Goal: Information Seeking & Learning: Learn about a topic

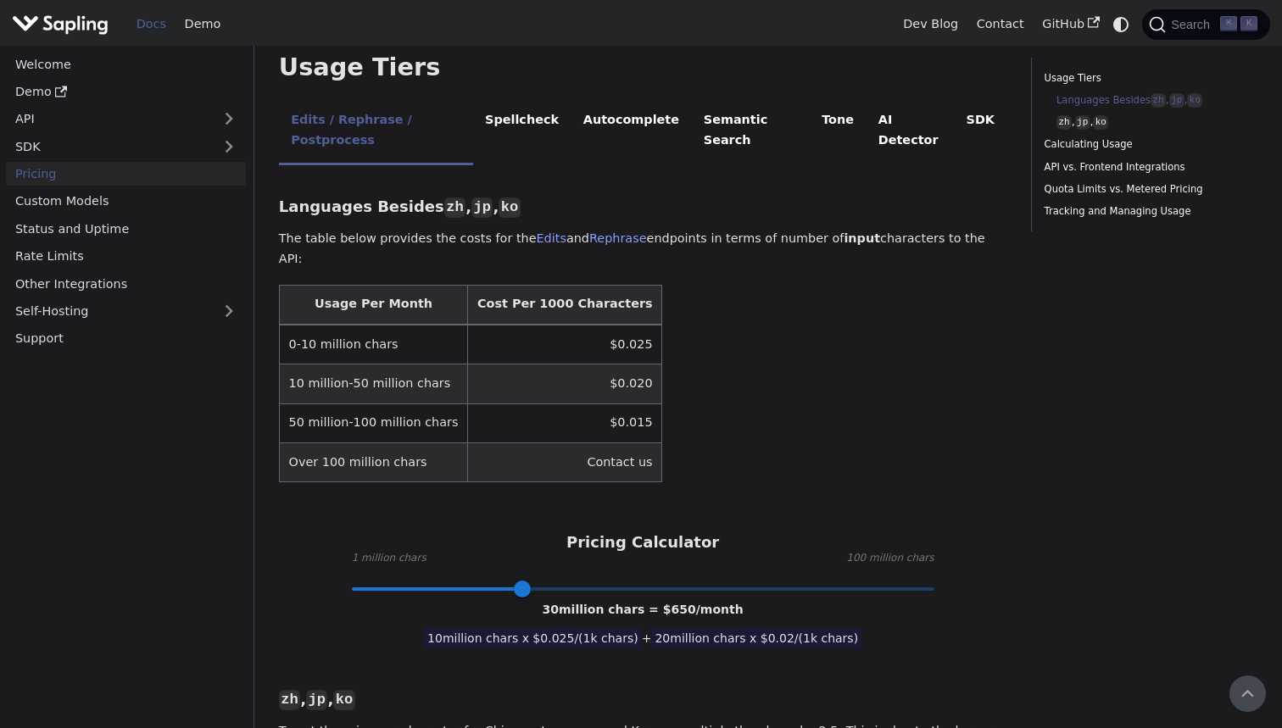
scroll to position [368, 0]
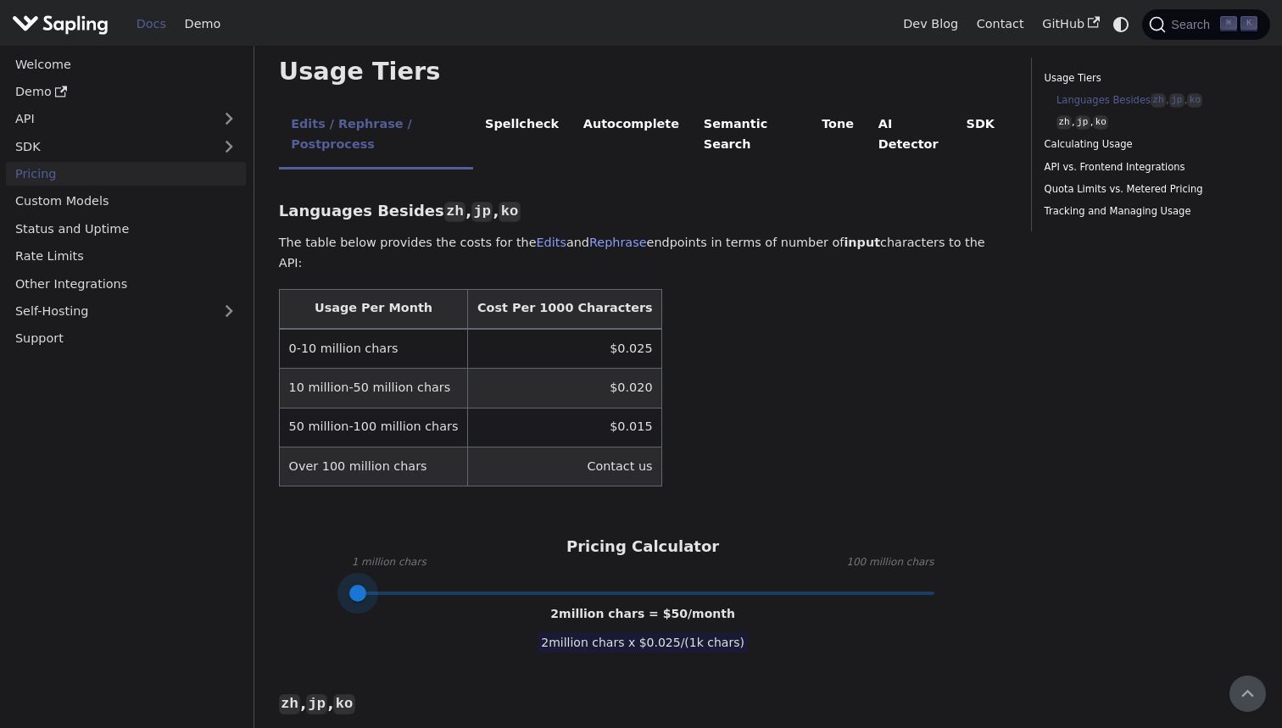
drag, startPoint x: 516, startPoint y: 525, endPoint x: 360, endPoint y: 516, distance: 156.3
click at [360, 585] on span at bounding box center [357, 593] width 17 height 17
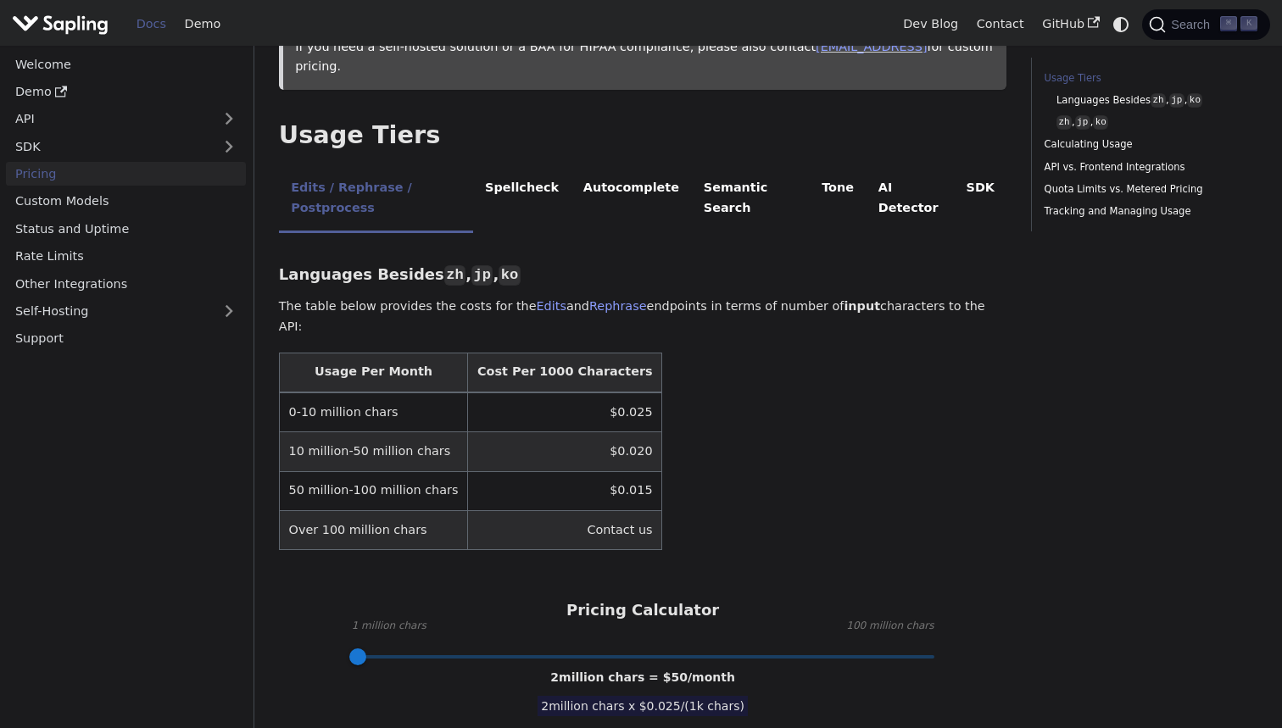
scroll to position [328, 0]
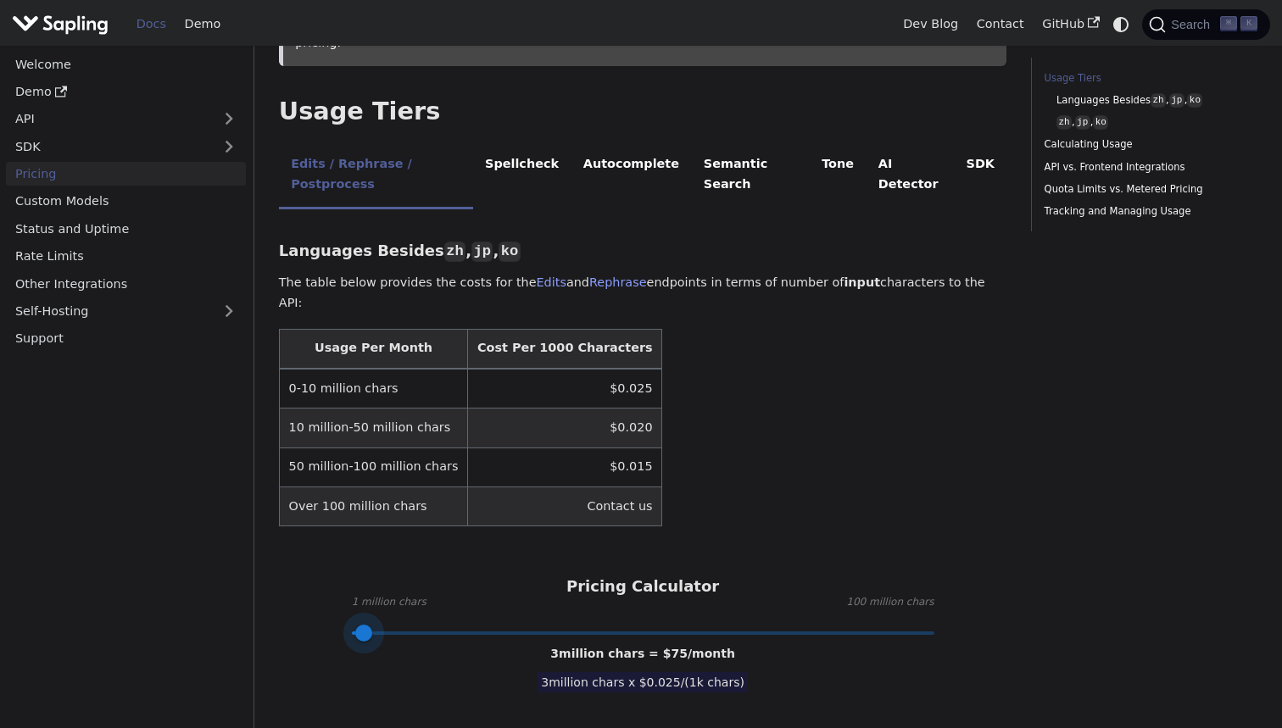
type input "1"
click at [354, 625] on span at bounding box center [351, 633] width 17 height 17
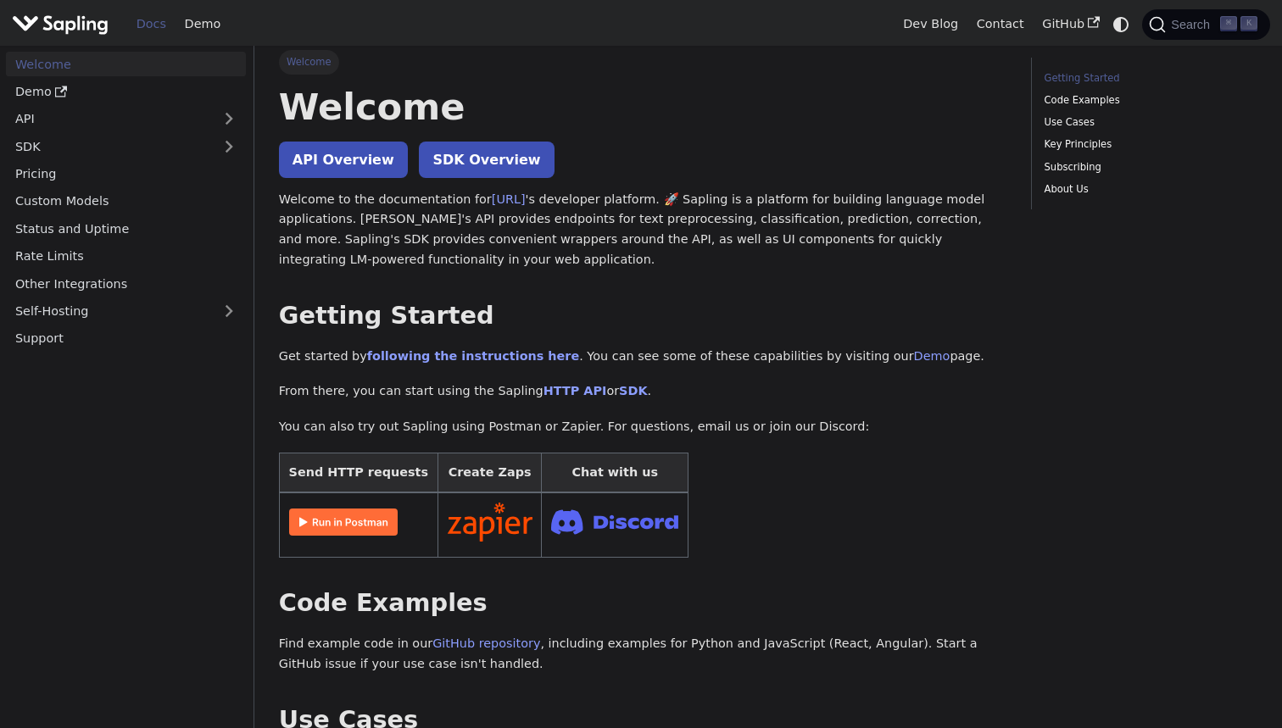
scroll to position [2, 0]
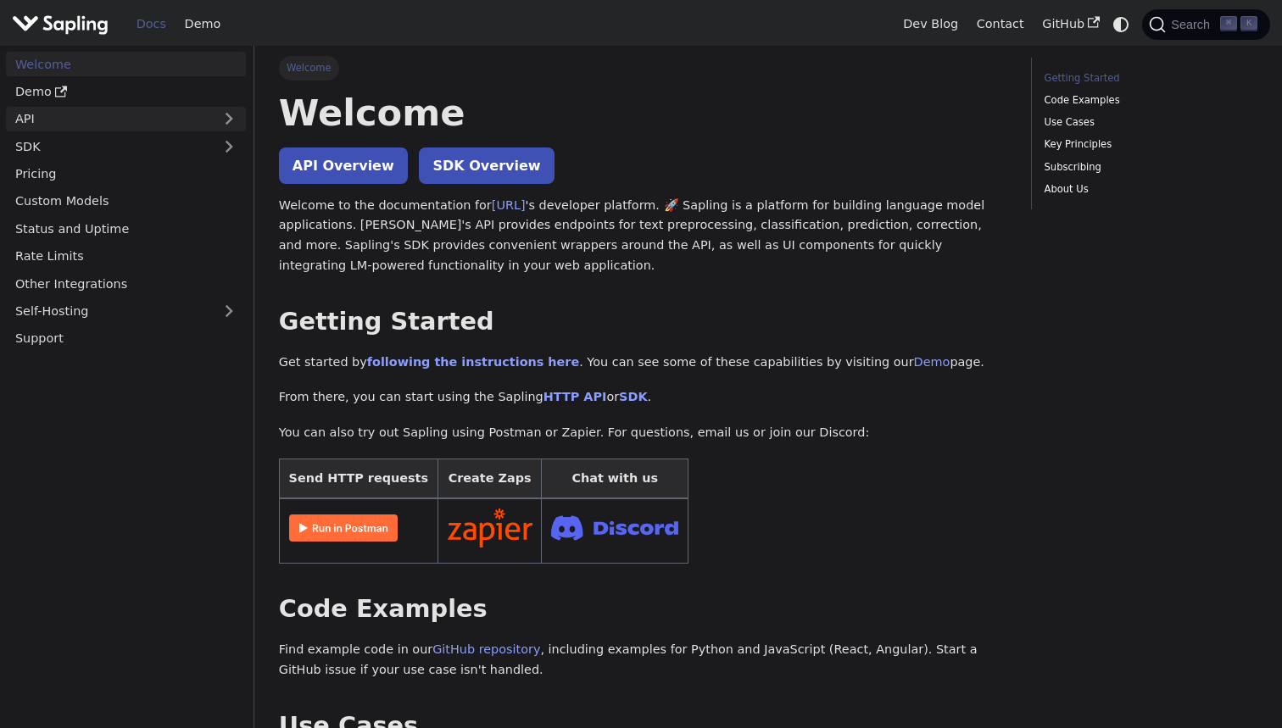
click at [92, 120] on link "API" at bounding box center [109, 119] width 206 height 25
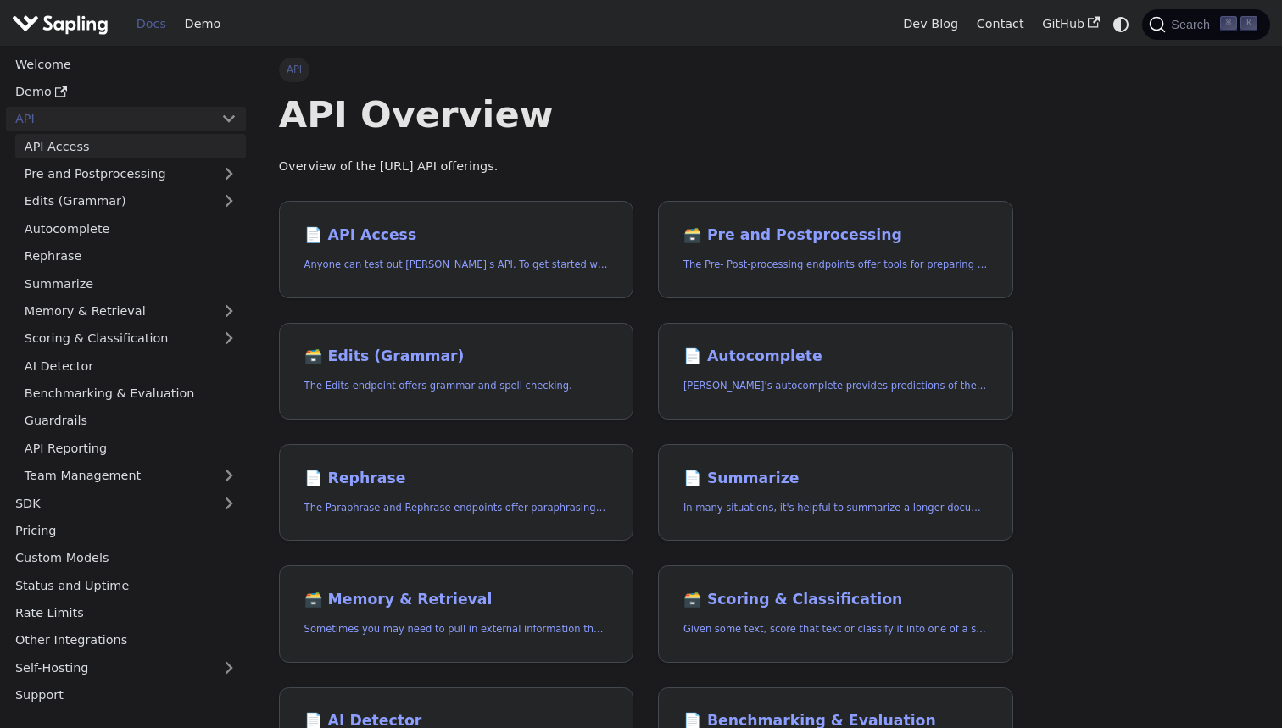
click at [170, 148] on link "API Access" at bounding box center [130, 146] width 231 height 25
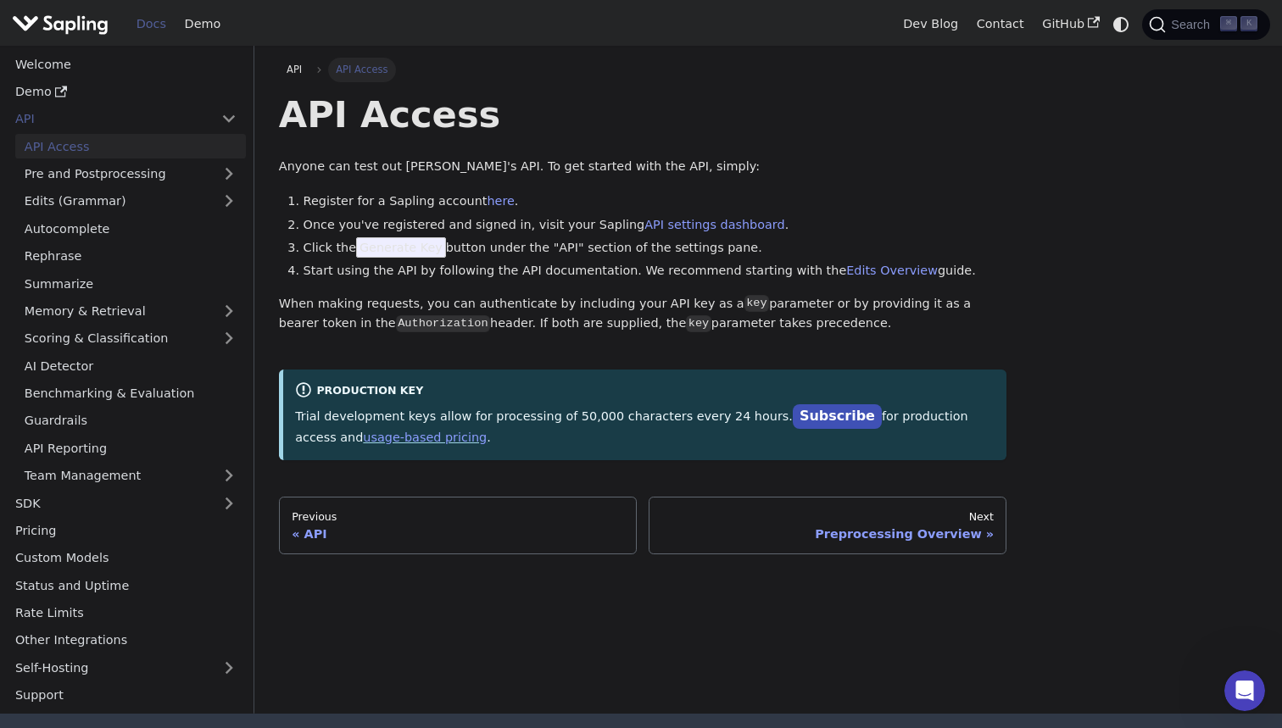
click at [195, 265] on ul "API Access Pre and Postprocessing Edits (Grammar) Autocomplete Rephrase Summari…" at bounding box center [126, 311] width 240 height 354
click at [195, 257] on link "Rephrase" at bounding box center [130, 256] width 231 height 25
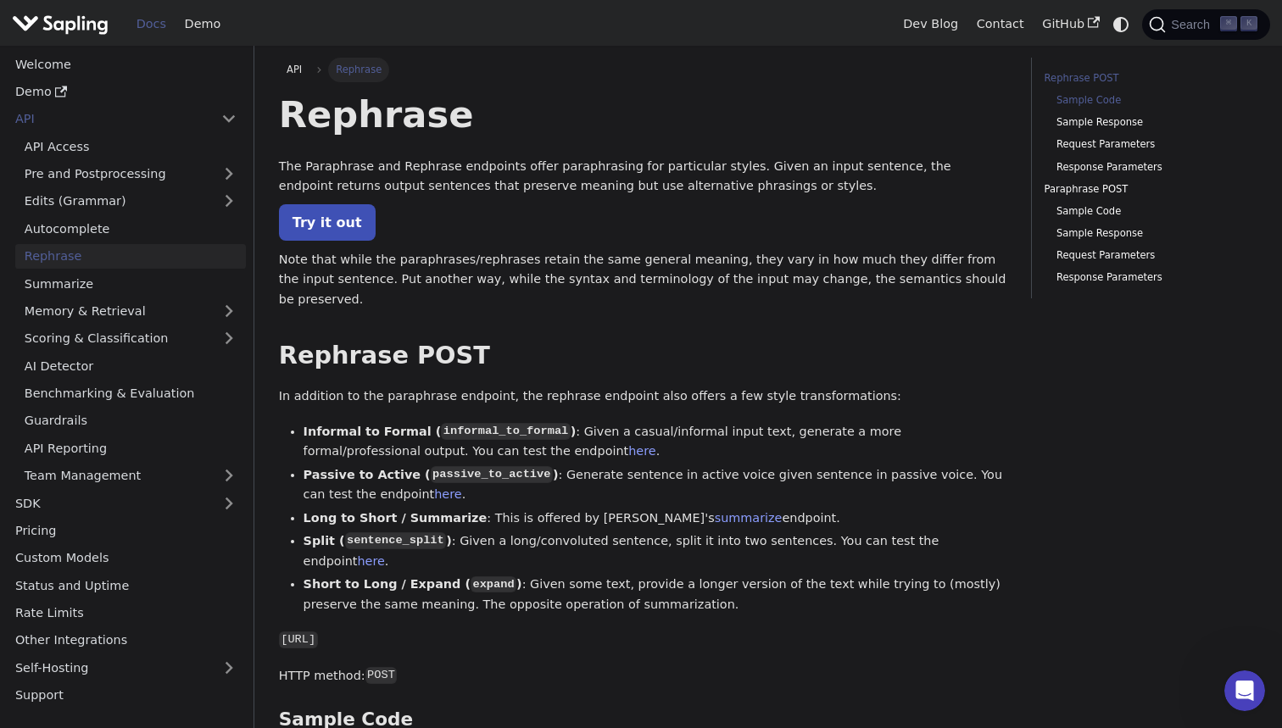
click at [1084, 92] on link "Sample Code" at bounding box center [1151, 100] width 189 height 16
click at [120, 89] on link "Demo" at bounding box center [126, 92] width 240 height 25
click at [204, 176] on link "Pre and Postprocessing" at bounding box center [130, 174] width 231 height 25
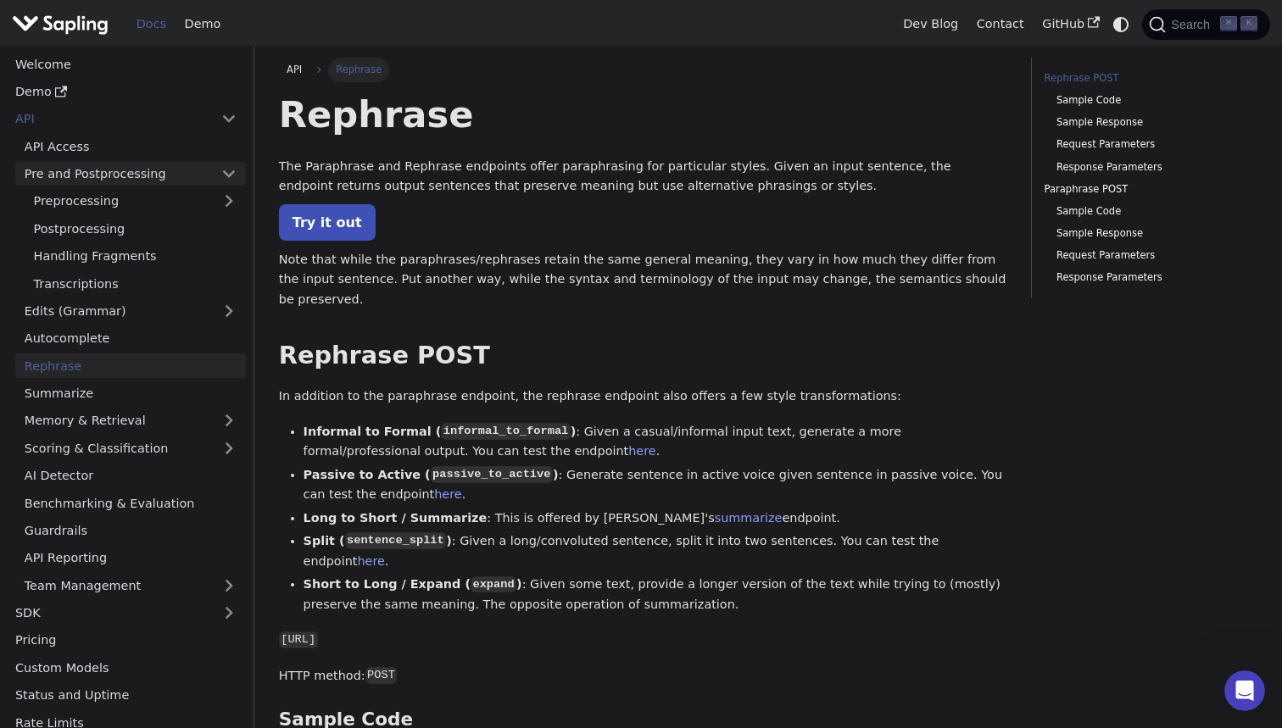
click at [185, 162] on link "Pre and Postprocessing" at bounding box center [130, 174] width 231 height 25
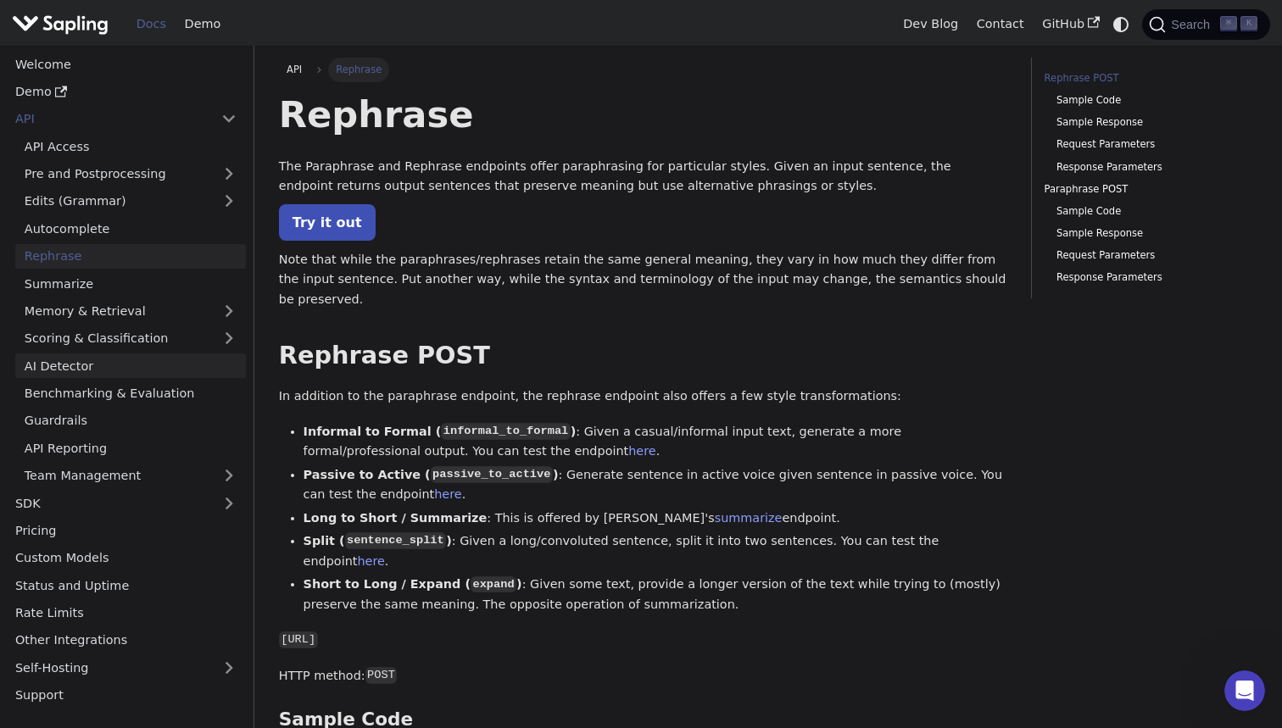
click at [176, 367] on link "AI Detector" at bounding box center [130, 366] width 231 height 25
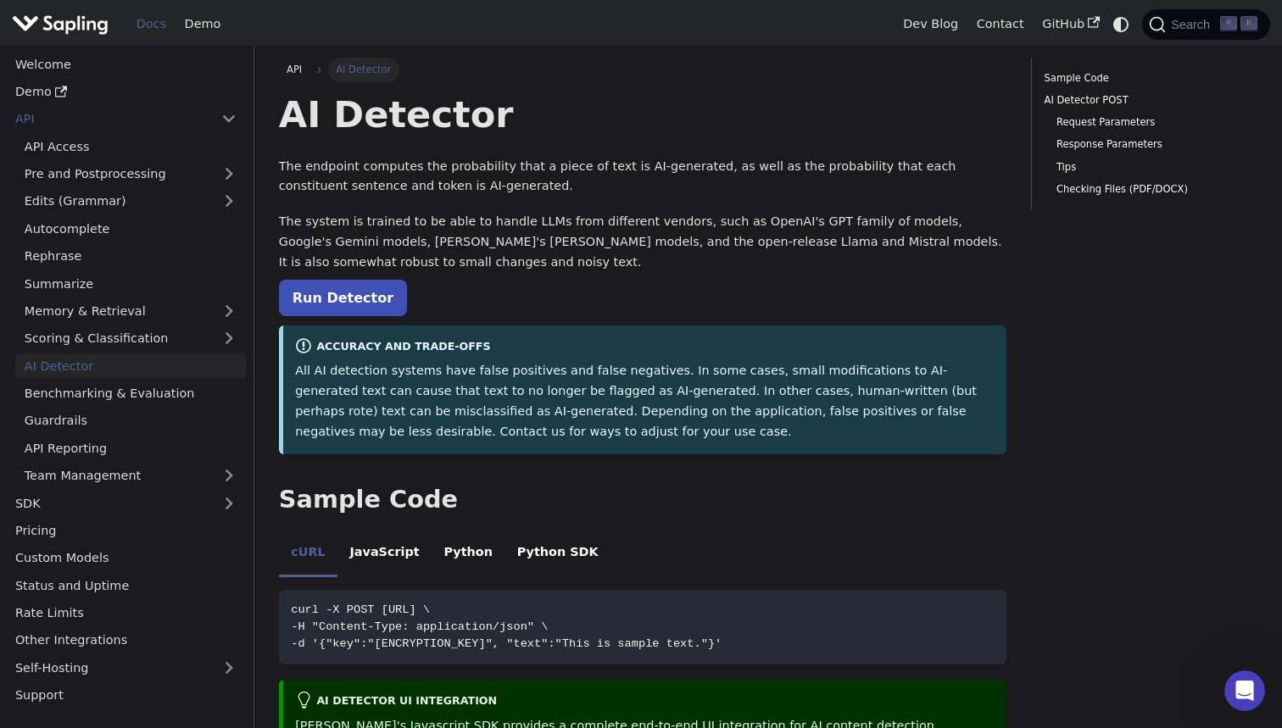
click at [495, 184] on p "The endpoint computes the probability that a piece of text is AI-generated, as …" at bounding box center [643, 177] width 728 height 41
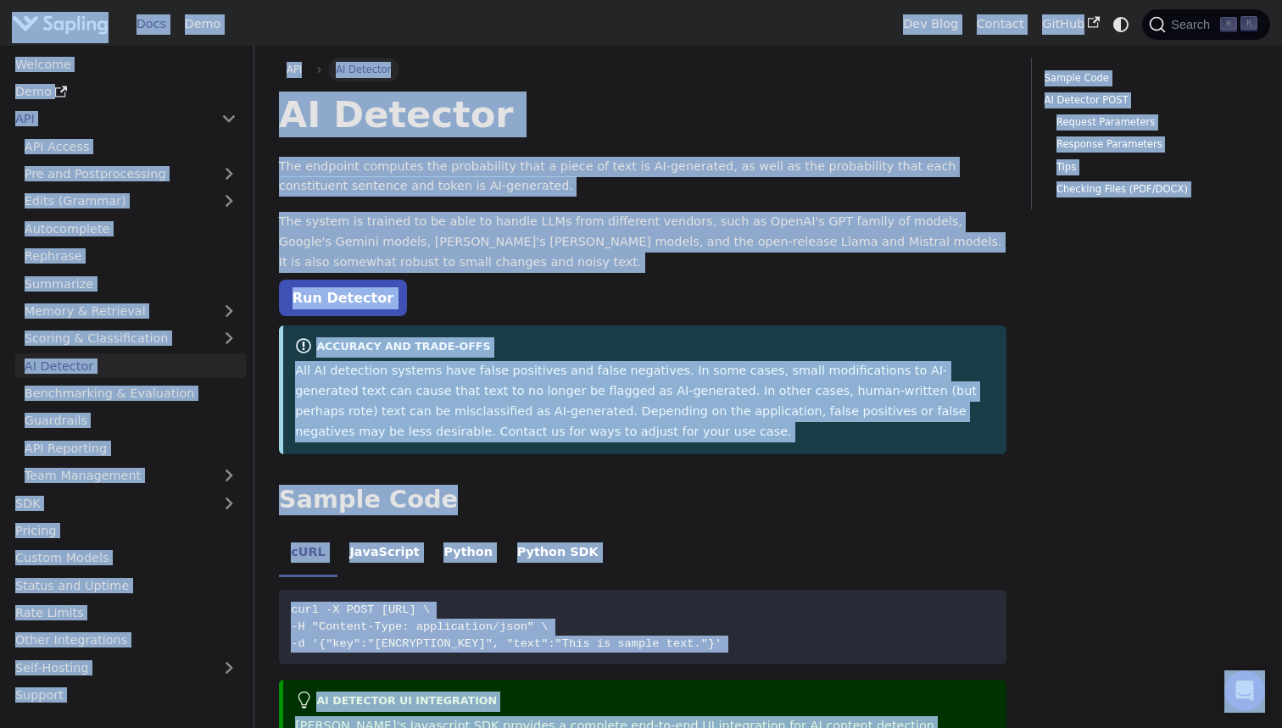
copy body "Lore ip dolo sitamet Cons Adip Eli Sedd Eiusmod TemPor Incidi ⌘ U Laboree Dolo …"
click at [217, 151] on link "API Access" at bounding box center [130, 146] width 231 height 25
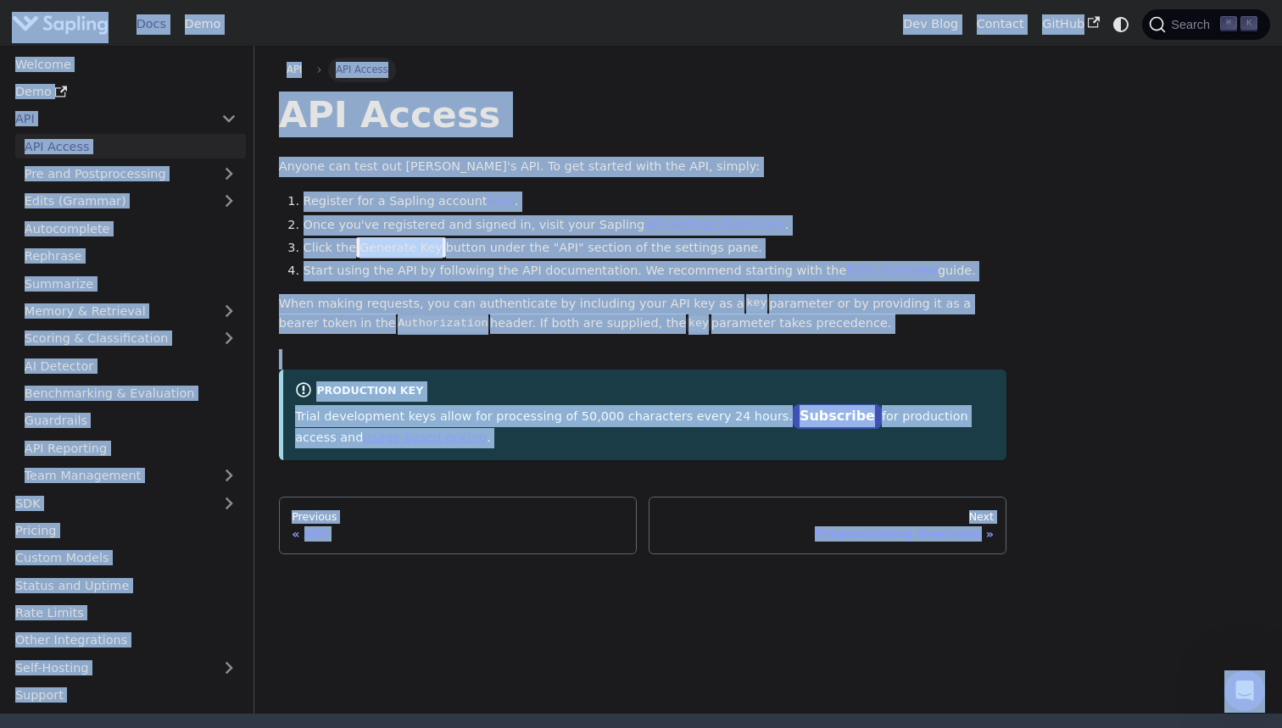
click at [492, 174] on p "Anyone can test out [PERSON_NAME]'s API. To get started with the API, simply:" at bounding box center [643, 167] width 728 height 20
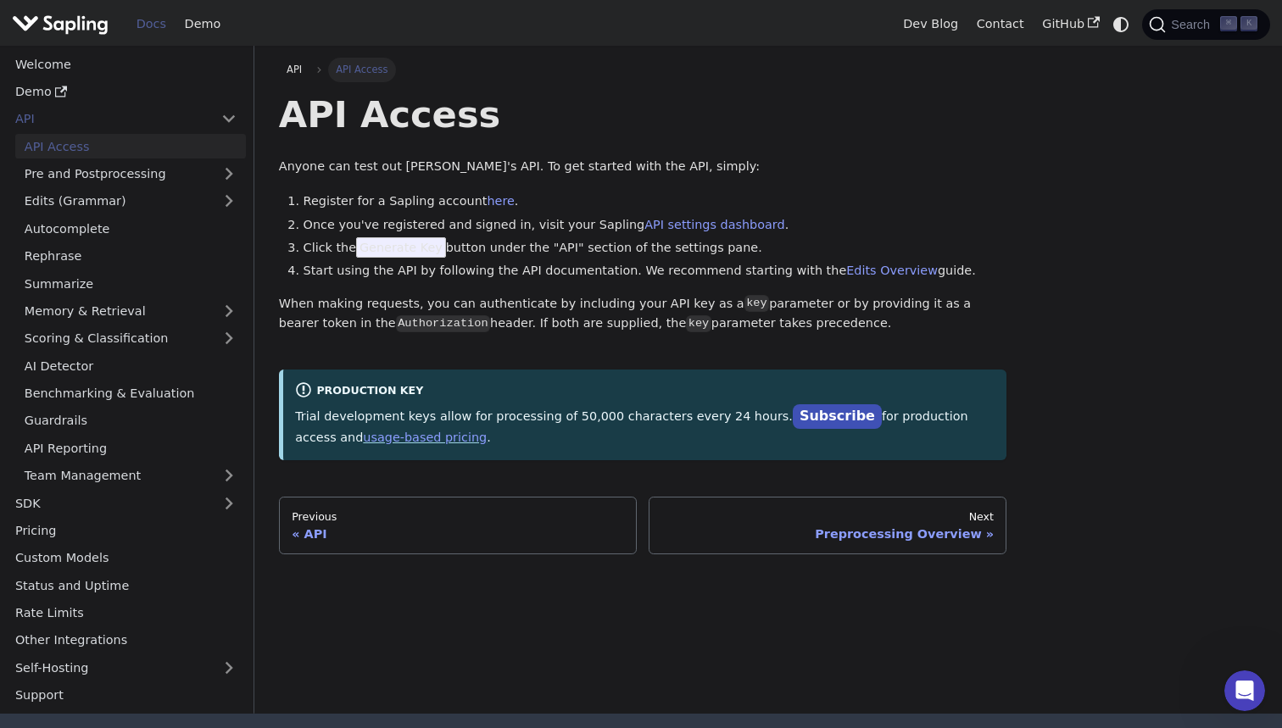
click at [502, 206] on li "Register for a Sapling account here ." at bounding box center [656, 202] width 704 height 20
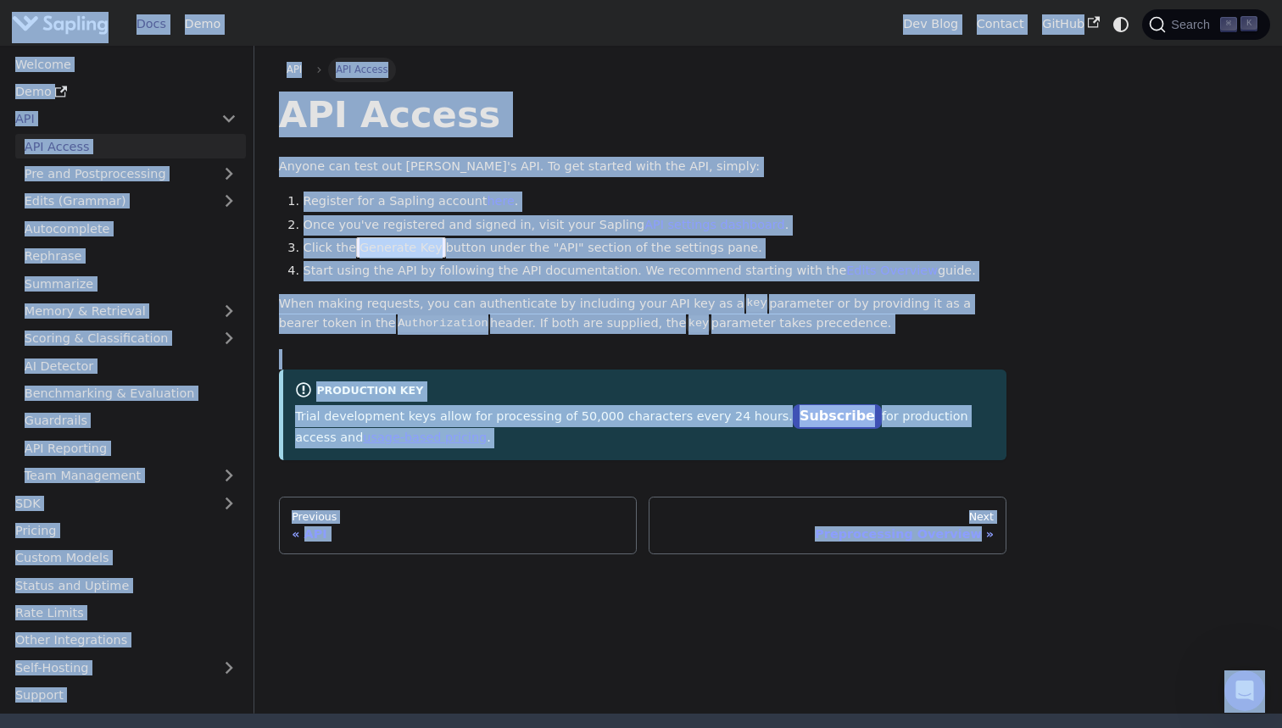
copy body "Lore ip dolo sitamet Cons Adip Eli Sedd Eiusmod TemPor Incidi ⌘ U Laboree Dolo …"
click at [255, 332] on div "API API Access API Access Anyone can test out Sapling's API. To get started wit…" at bounding box center [768, 380] width 1028 height 668
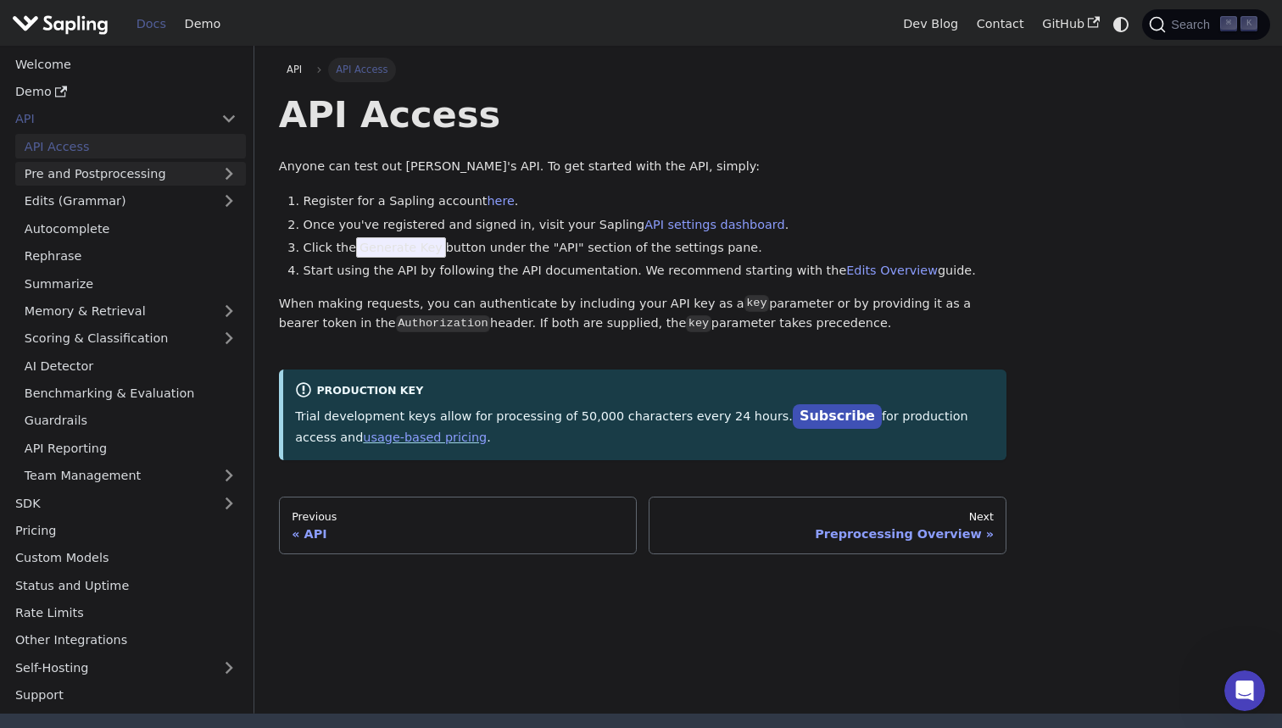
click at [160, 181] on link "Pre and Postprocessing" at bounding box center [130, 174] width 231 height 25
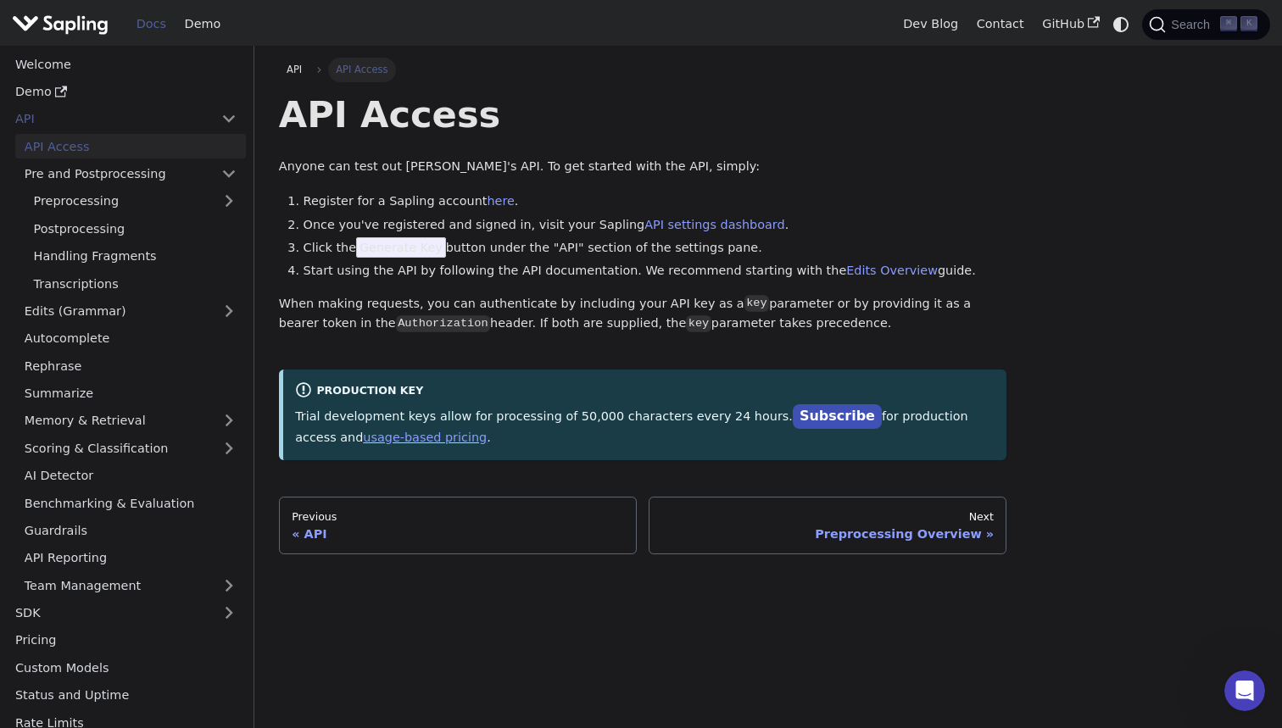
click at [160, 211] on ul "Preprocessing Postprocessing Handling Fragments Transcriptions" at bounding box center [130, 242] width 231 height 107
click at [160, 207] on link "Preprocessing" at bounding box center [135, 201] width 221 height 25
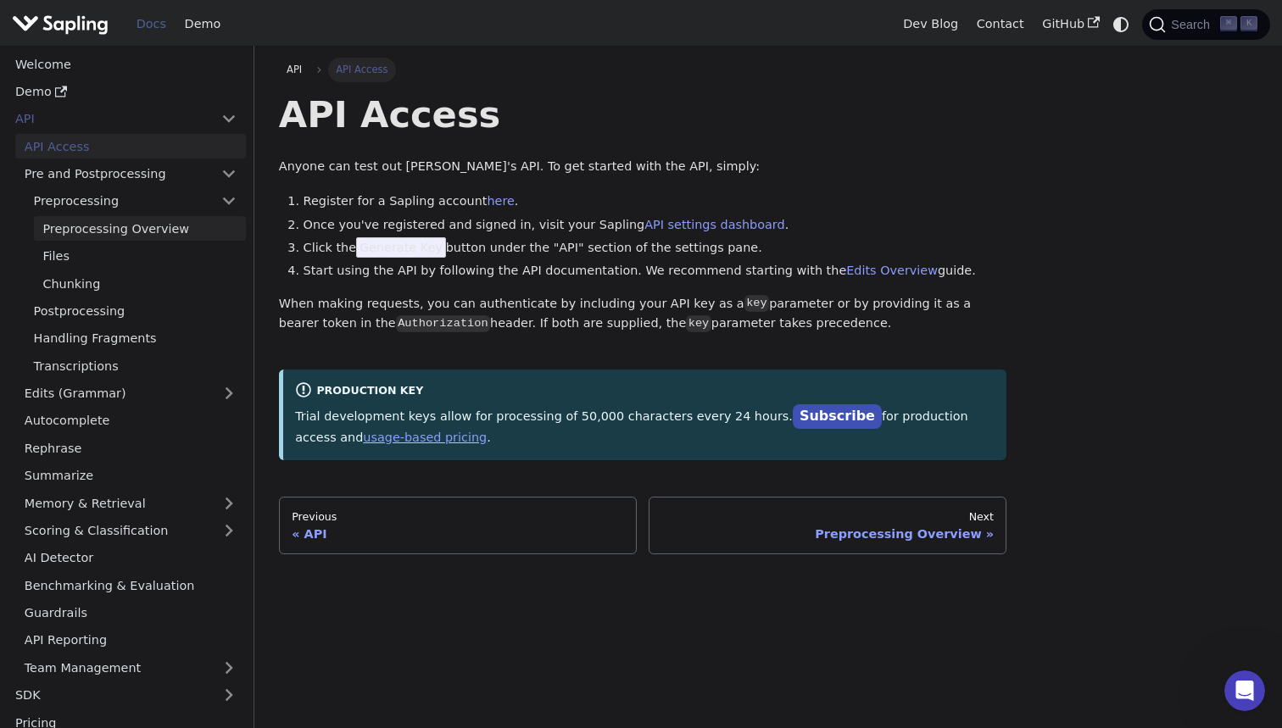
click at [182, 231] on link "Preprocessing Overview" at bounding box center [140, 228] width 212 height 25
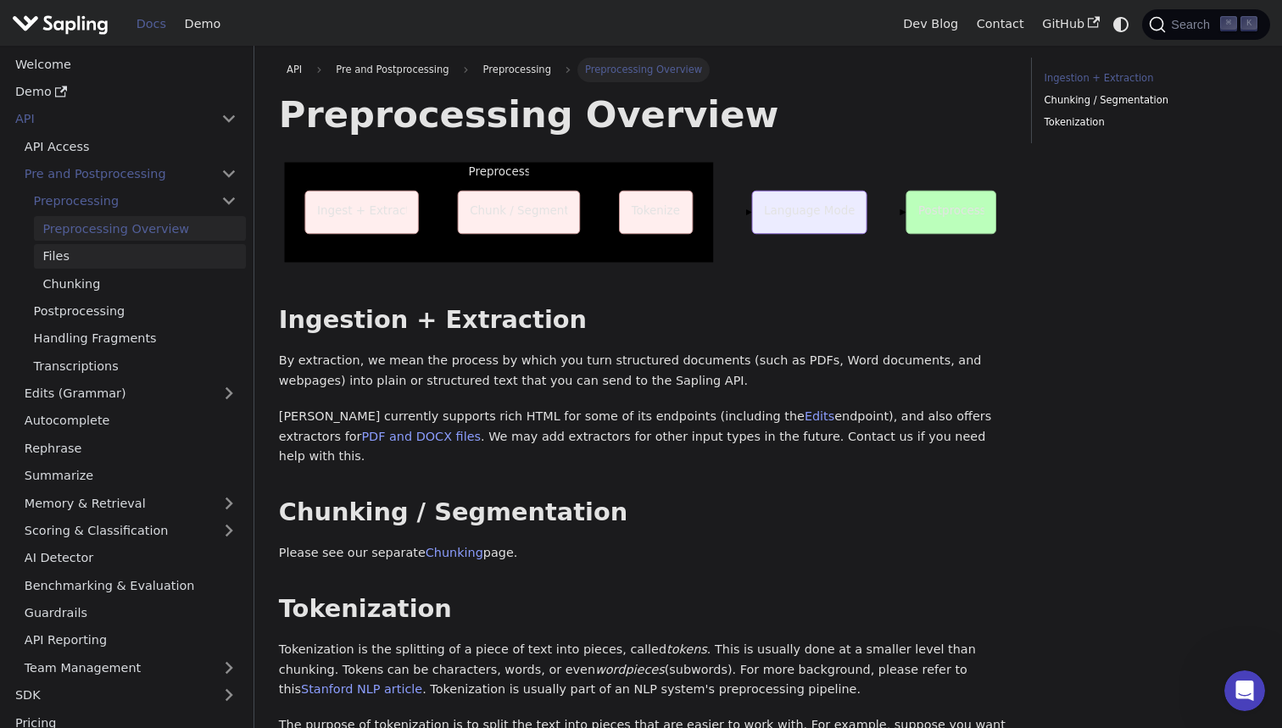
click at [110, 245] on link "Files" at bounding box center [140, 256] width 212 height 25
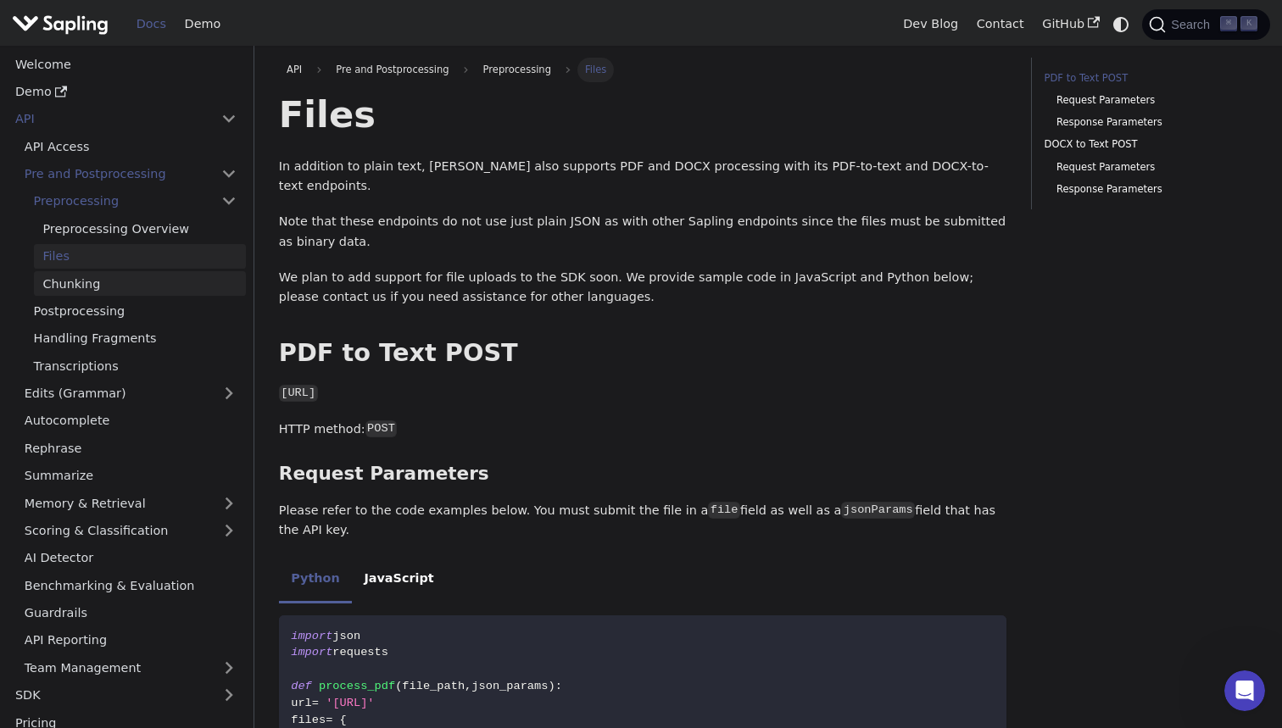
click at [136, 272] on link "Chunking" at bounding box center [140, 283] width 212 height 25
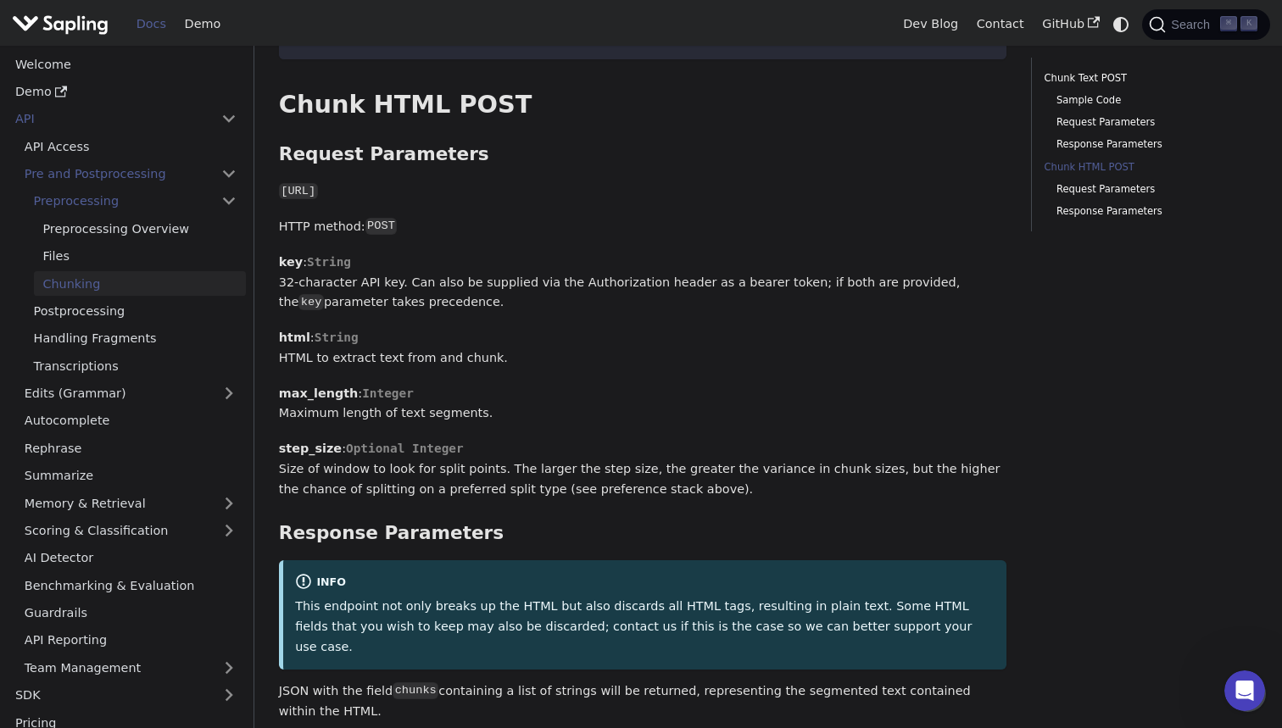
scroll to position [2078, 0]
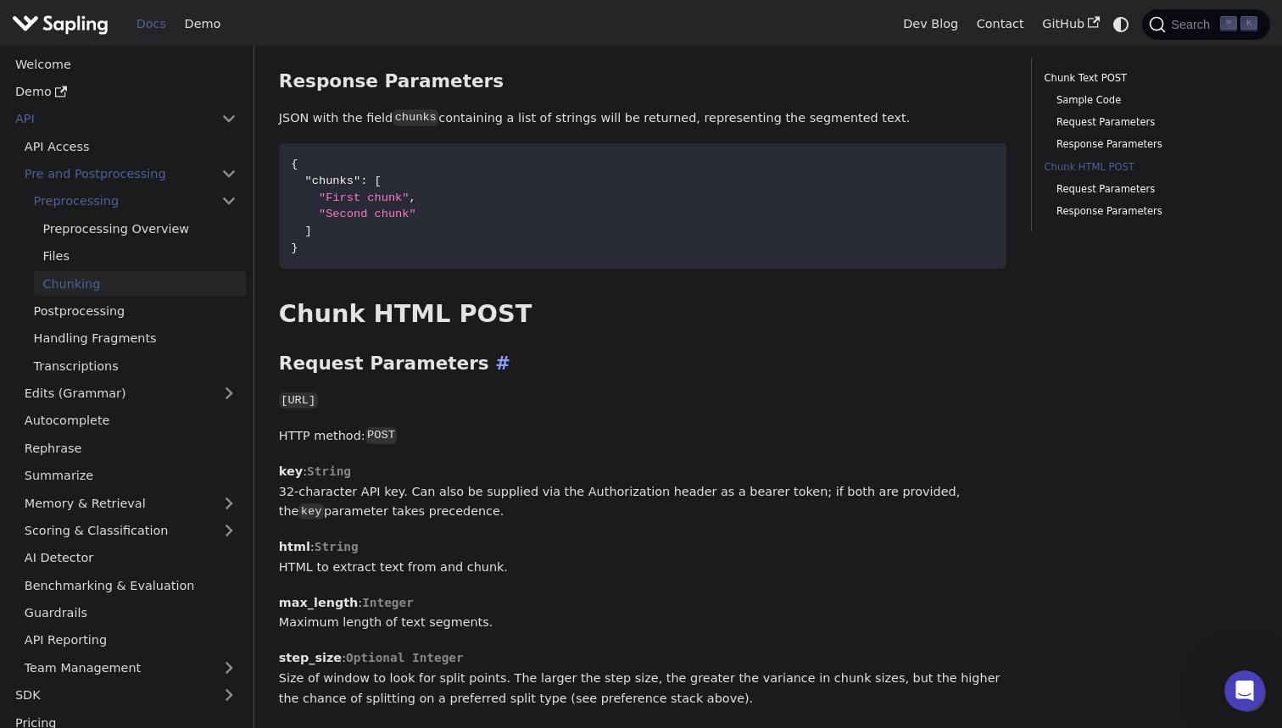
click at [571, 353] on h3 "Request Parameters ​" at bounding box center [643, 364] width 728 height 23
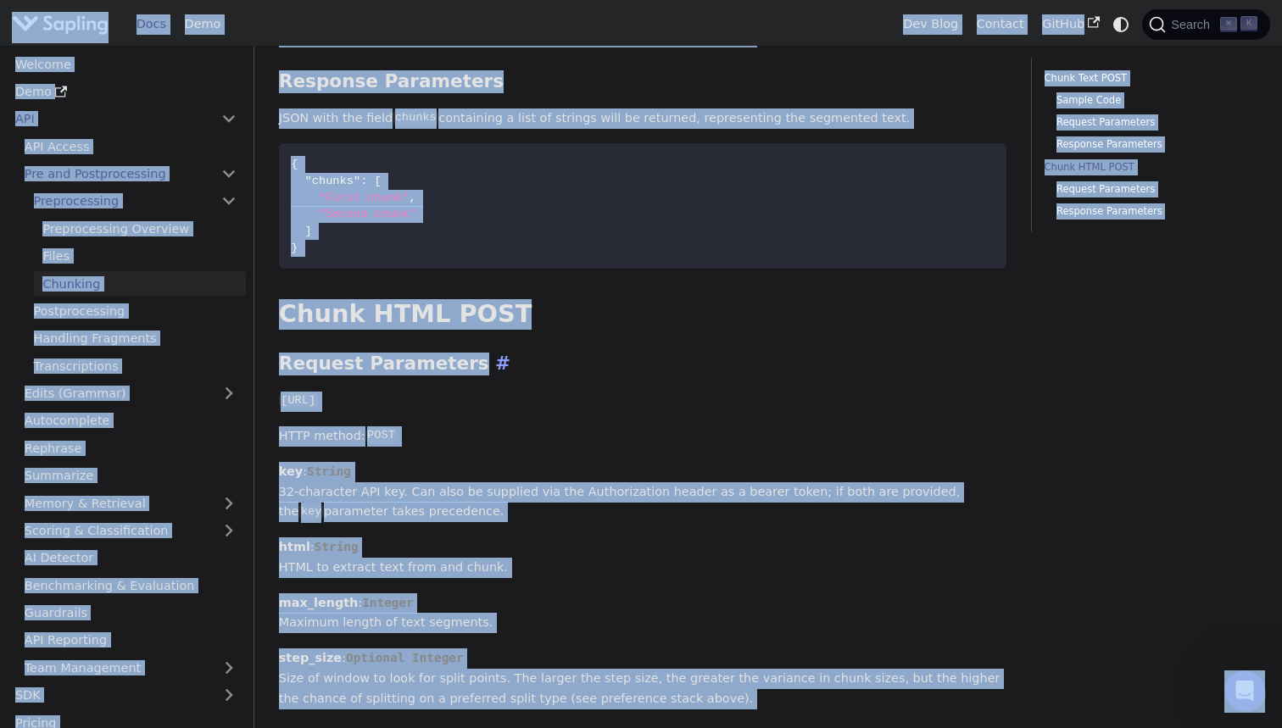
copy body "Lore ip dolo sitamet Cons Adip Eli Sedd Eiusmod TemPor Incidi ⌘ U Laboree Dolo …"
click at [192, 137] on link "API Access" at bounding box center [130, 146] width 231 height 25
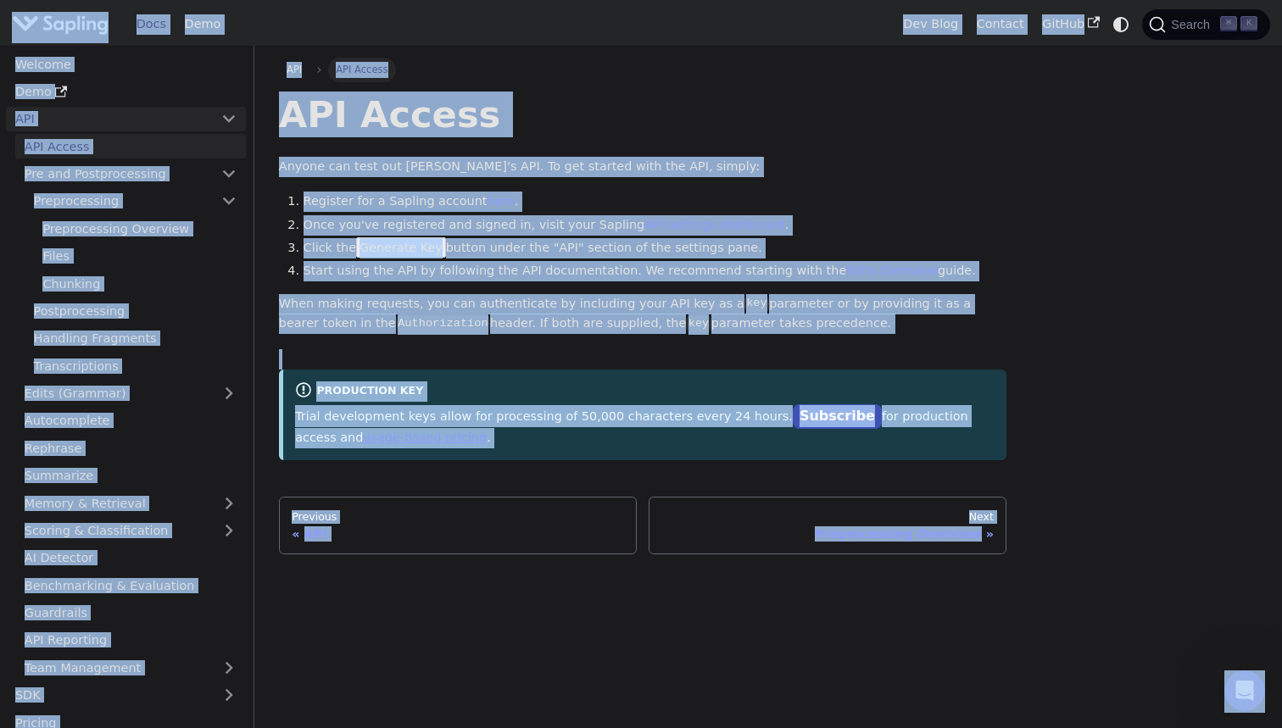
click at [196, 124] on link "API" at bounding box center [109, 119] width 206 height 25
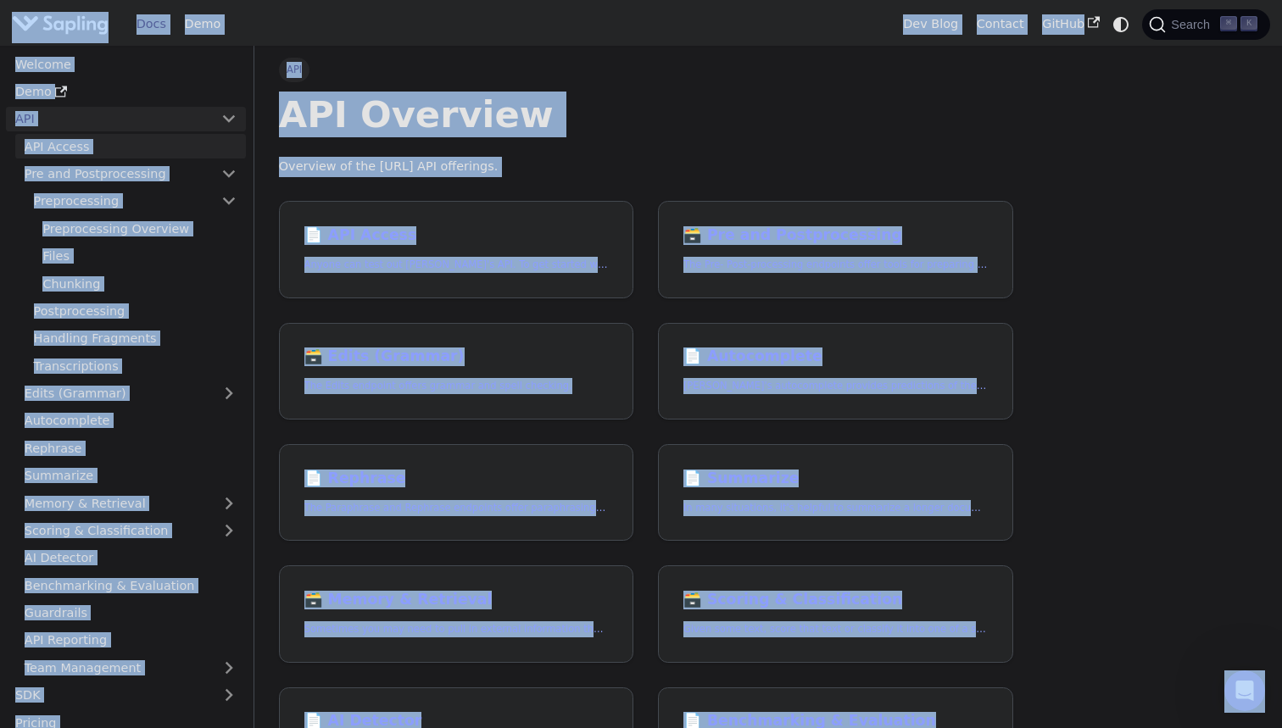
click at [204, 153] on link "API Access" at bounding box center [130, 146] width 231 height 25
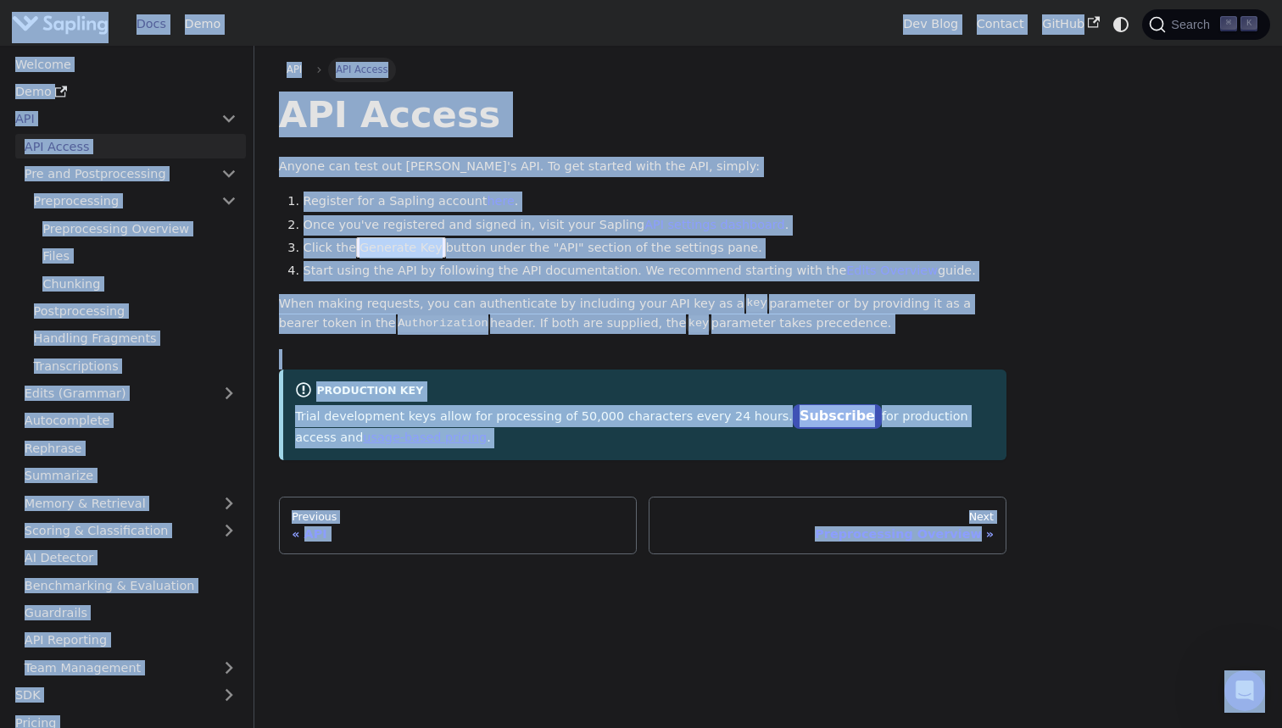
click at [282, 177] on div "API Access Anyone can test out [PERSON_NAME]'s API. To get started with the API…" at bounding box center [643, 276] width 728 height 369
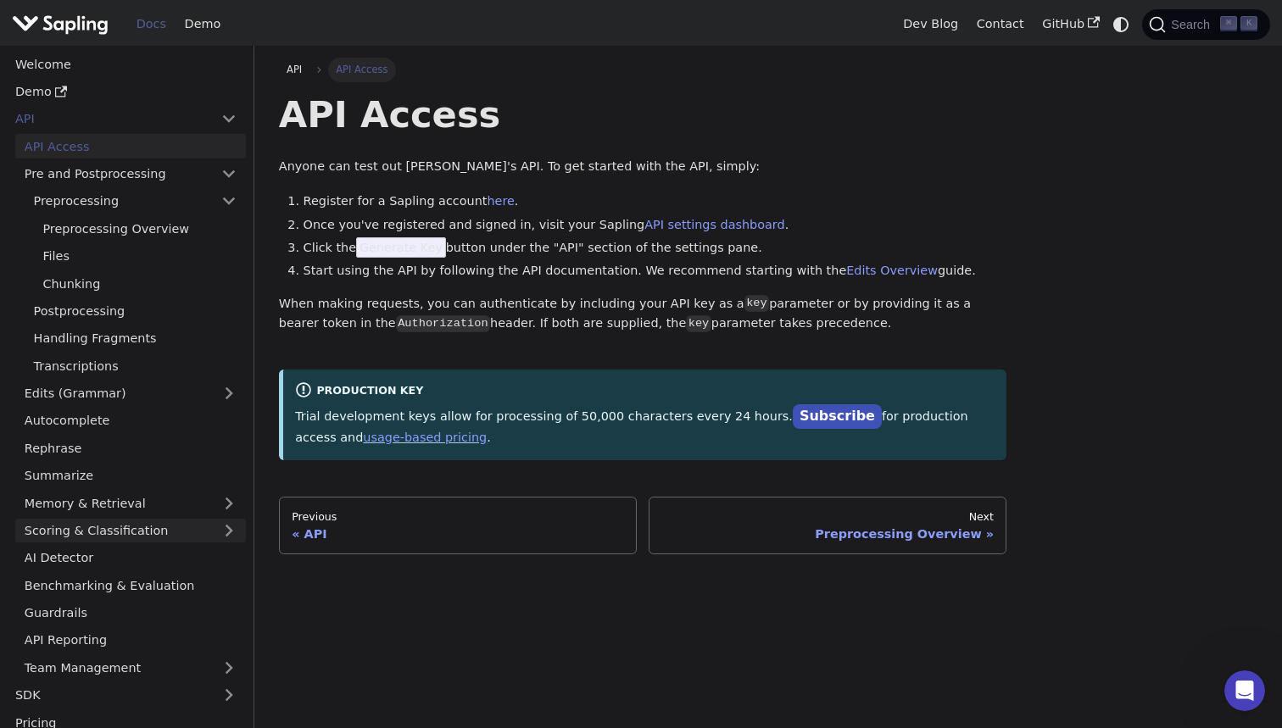
click at [239, 525] on link "Scoring & Classification" at bounding box center [130, 531] width 231 height 25
click at [159, 656] on link "Quality Score" at bounding box center [135, 668] width 221 height 25
